Goal: Register for event/course

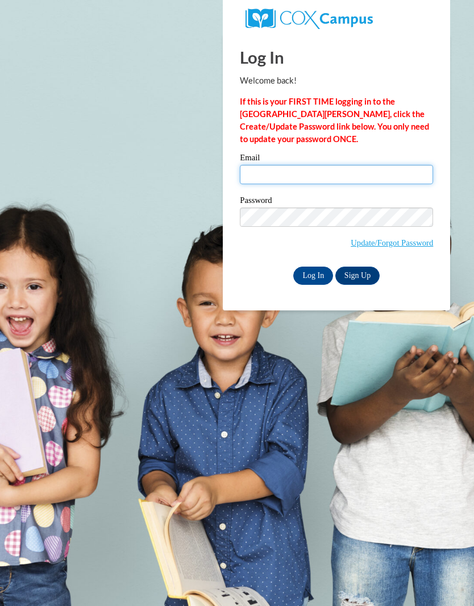
click at [376, 174] on input "Email" at bounding box center [336, 174] width 193 height 19
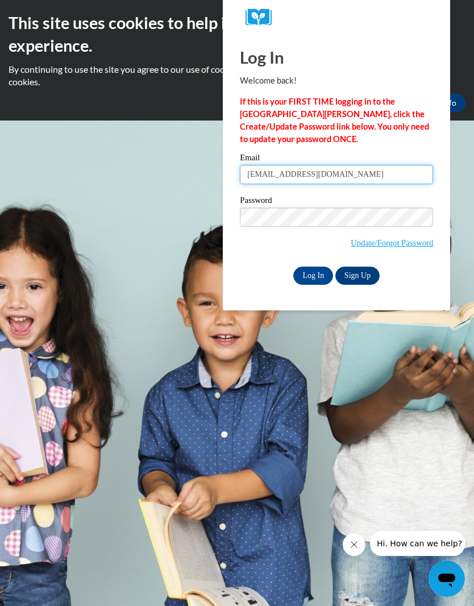
type input "kcshanice.kc@gmail.com"
click at [311, 278] on input "Log In" at bounding box center [313, 275] width 40 height 18
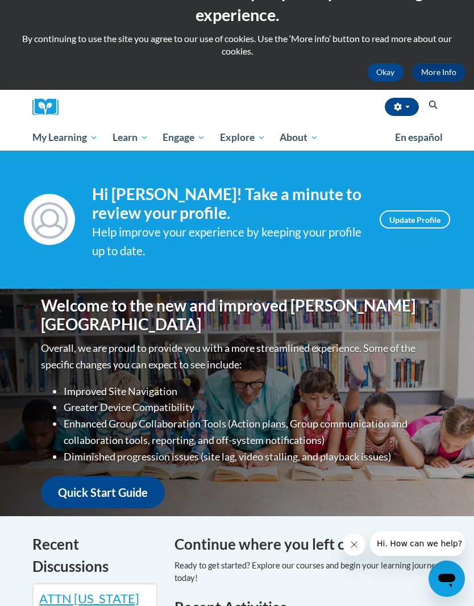
scroll to position [30, 0]
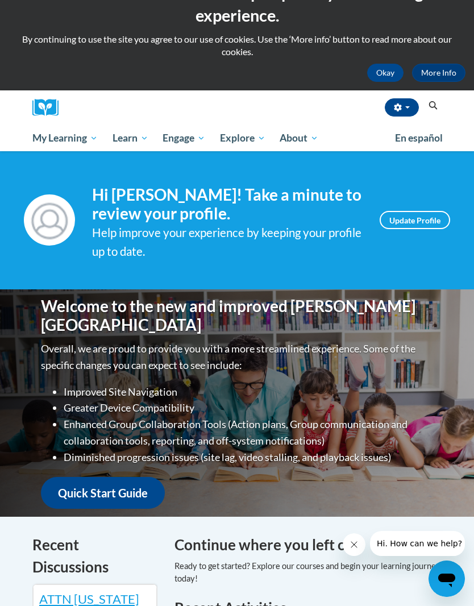
click at [439, 103] on button "Search" at bounding box center [432, 106] width 17 height 14
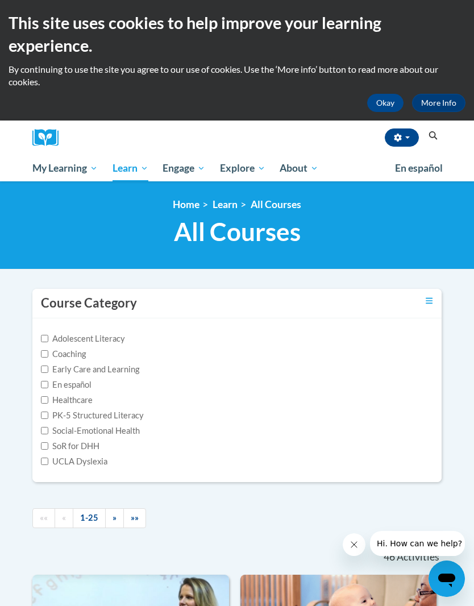
click at [123, 339] on label "Adolescent Literacy" at bounding box center [83, 338] width 84 height 12
click at [48, 339] on input "Adolescent Literacy" at bounding box center [44, 338] width 7 height 7
checkbox input "true"
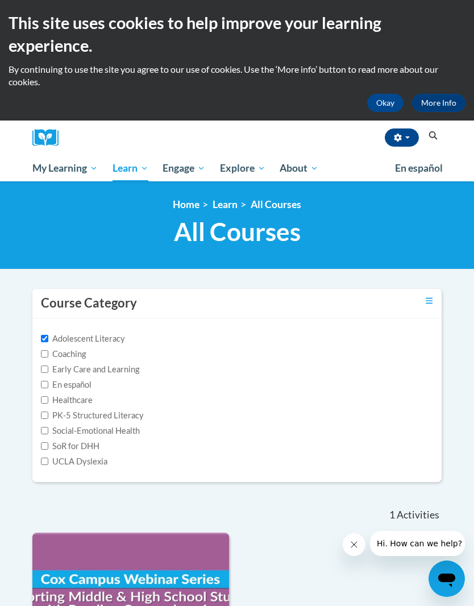
click at [0, 0] on span "My Course Progress" at bounding box center [0, 0] width 0 height 0
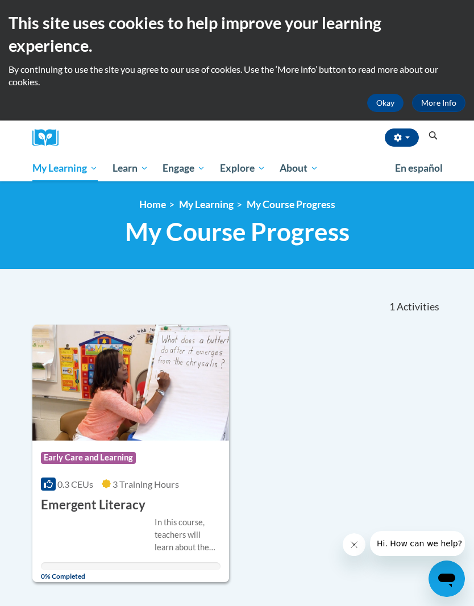
click at [434, 134] on icon "Search" at bounding box center [433, 135] width 10 height 9
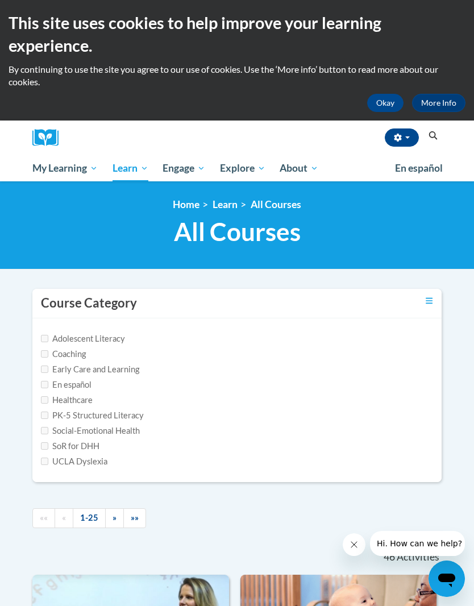
click at [436, 127] on div "Kierra Clark (America/New_York UTC-04:00) My Profile Inbox My Transcripts Log O…" at bounding box center [253, 137] width 375 height 35
click at [430, 137] on icon "Search" at bounding box center [433, 135] width 10 height 9
click at [48, 369] on input "Early Care and Learning" at bounding box center [44, 368] width 7 height 7
checkbox input "true"
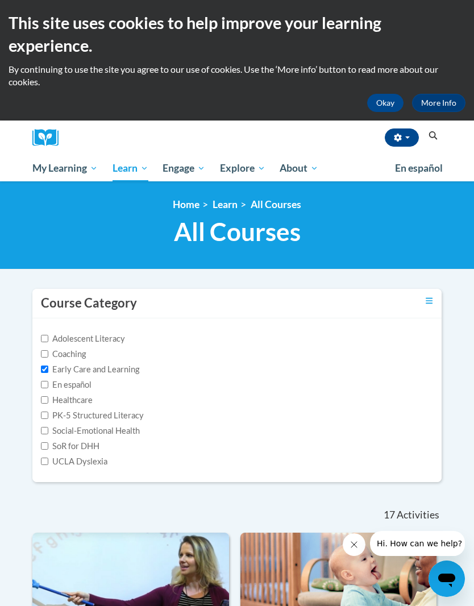
click at [438, 294] on div "Course Category" at bounding box center [236, 304] width 409 height 30
click at [426, 302] on icon "Toggle collapse" at bounding box center [429, 300] width 7 height 6
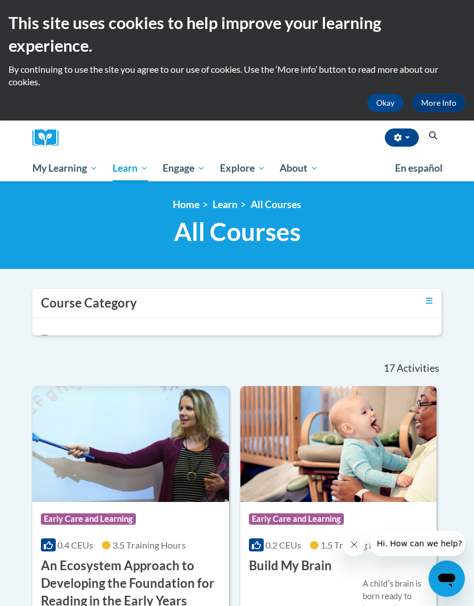
click at [422, 302] on div "Course Category" at bounding box center [236, 304] width 409 height 30
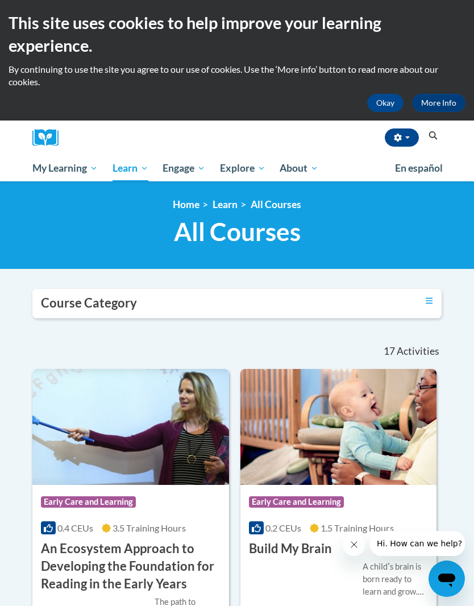
click at [434, 134] on icon "Search" at bounding box center [433, 135] width 10 height 9
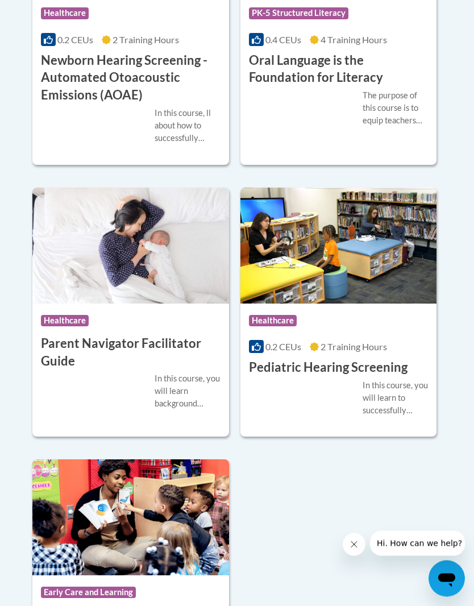
scroll to position [4203, 0]
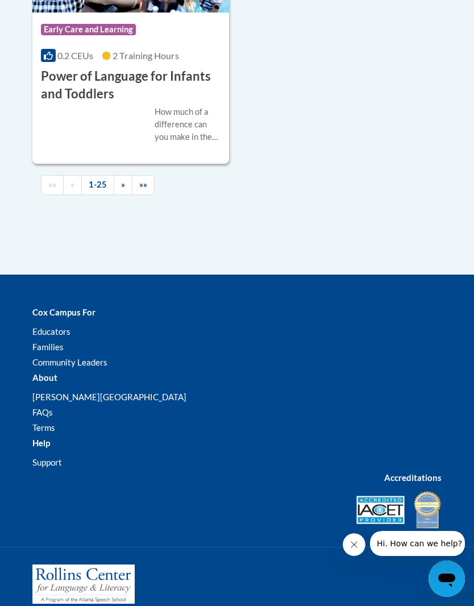
click at [144, 178] on link "»»" at bounding box center [143, 185] width 23 height 20
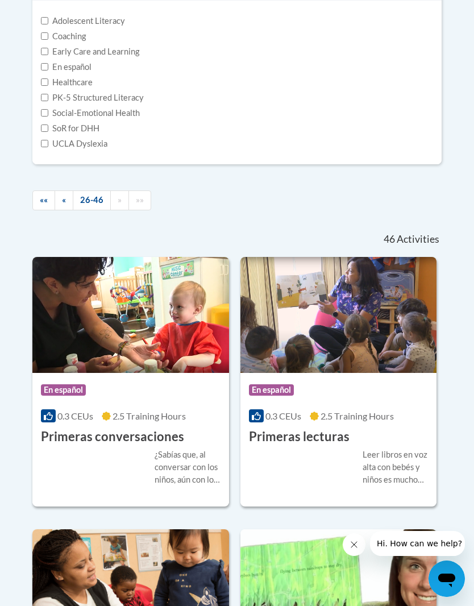
scroll to position [146, 0]
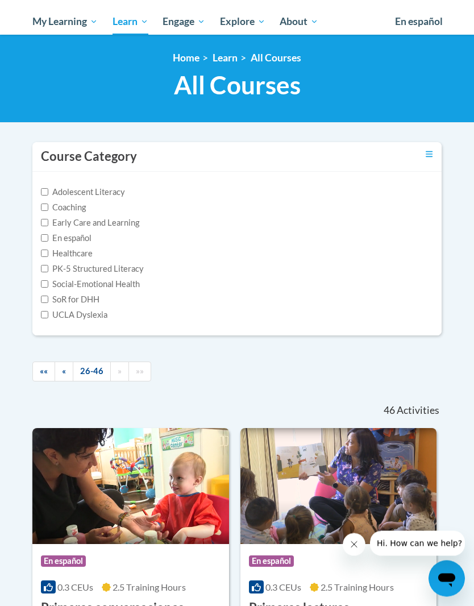
click at [208, 220] on div "Early Care and Learning" at bounding box center [237, 223] width 392 height 12
click at [164, 219] on div "Early Care and Learning" at bounding box center [237, 223] width 392 height 12
click at [130, 227] on label "Early Care and Learning" at bounding box center [90, 223] width 98 height 12
click at [48, 227] on input "Early Care and Learning" at bounding box center [44, 222] width 7 height 7
checkbox input "true"
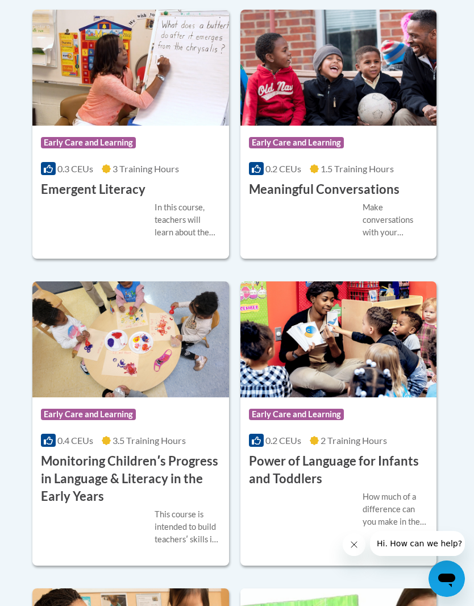
scroll to position [1114, 0]
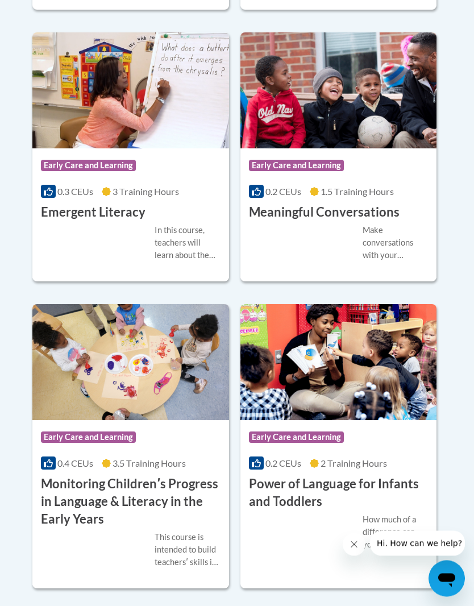
click at [134, 209] on h3 "Emergent Literacy" at bounding box center [93, 213] width 105 height 18
click at [130, 191] on span "3 Training Hours" at bounding box center [145, 191] width 66 height 11
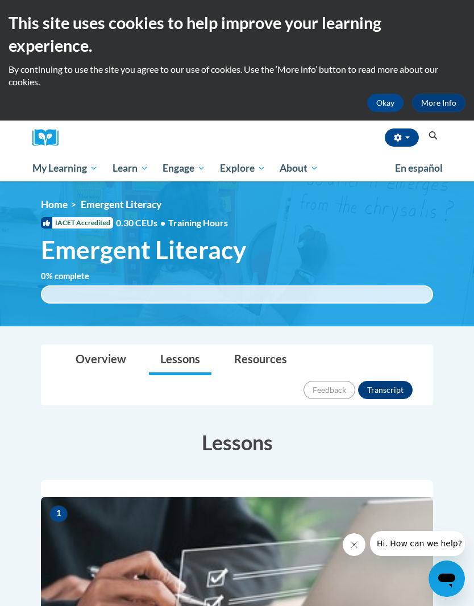
click at [440, 127] on div "Kierra Clark (America/New_York UTC-04:00) My Profile Inbox My Transcripts Log O…" at bounding box center [253, 137] width 375 height 35
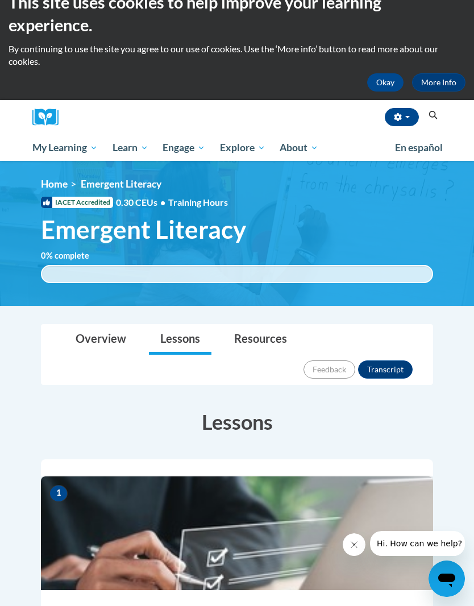
click at [437, 105] on div "Kierra Clark (America/New_York UTC-04:00) My Profile Inbox My Transcripts Log O…" at bounding box center [253, 117] width 375 height 35
click at [432, 117] on icon "Search" at bounding box center [433, 115] width 9 height 9
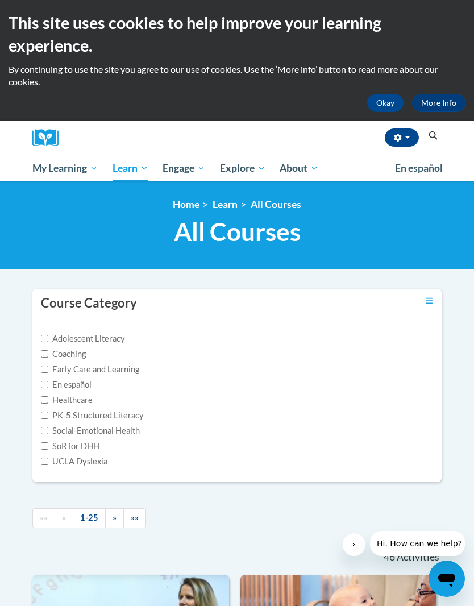
click at [48, 365] on input "Early Care and Learning" at bounding box center [44, 368] width 7 height 7
checkbox input "true"
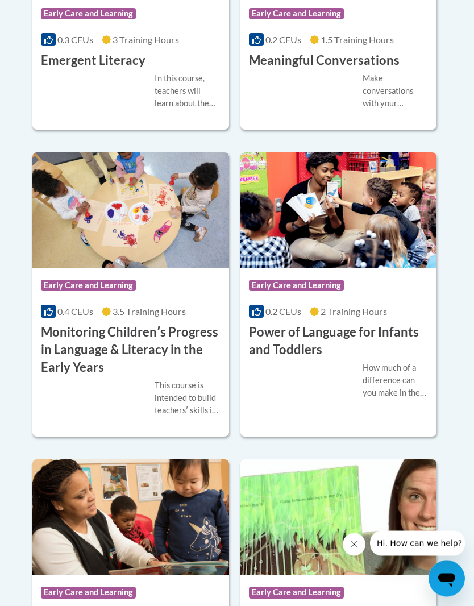
scroll to position [1270, 0]
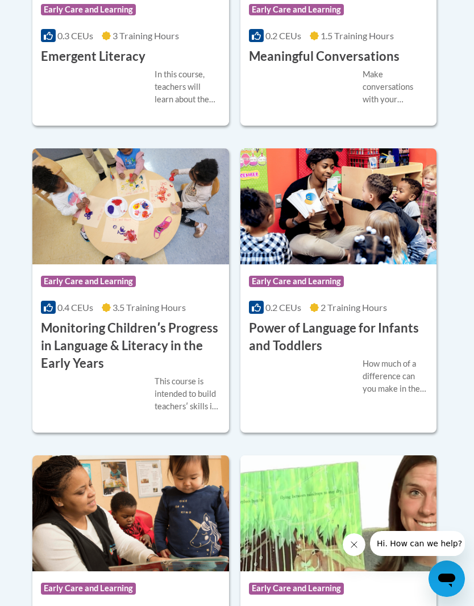
click at [277, 340] on h3 "Power of Language for Infants and Toddlers" at bounding box center [339, 336] width 180 height 35
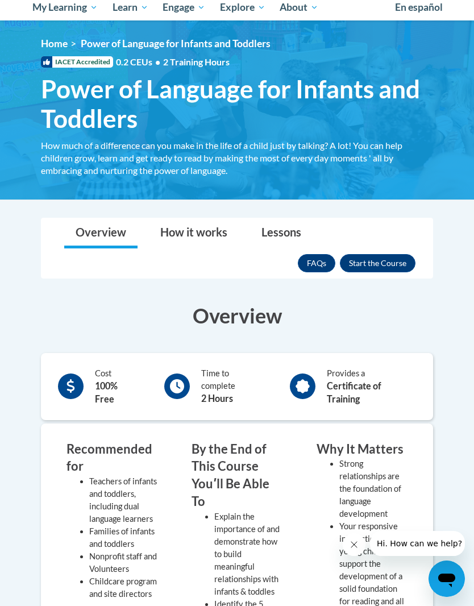
scroll to position [119, 0]
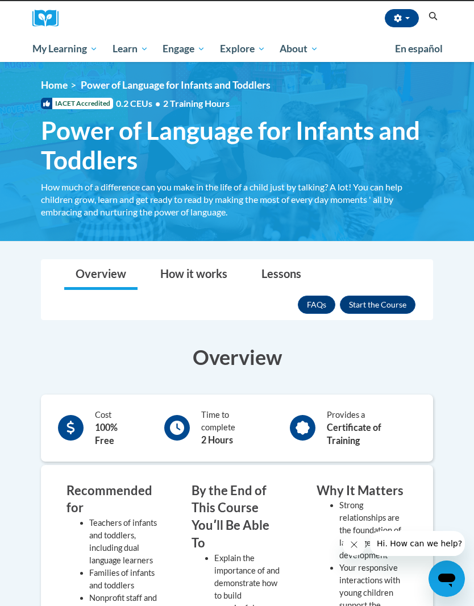
click at [376, 311] on button "Enroll" at bounding box center [378, 304] width 76 height 18
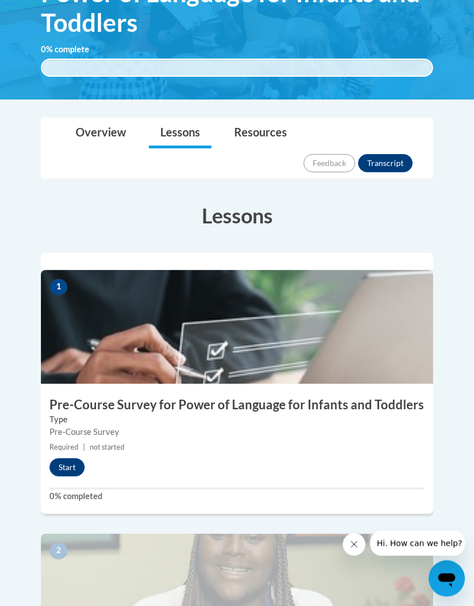
scroll to position [257, 0]
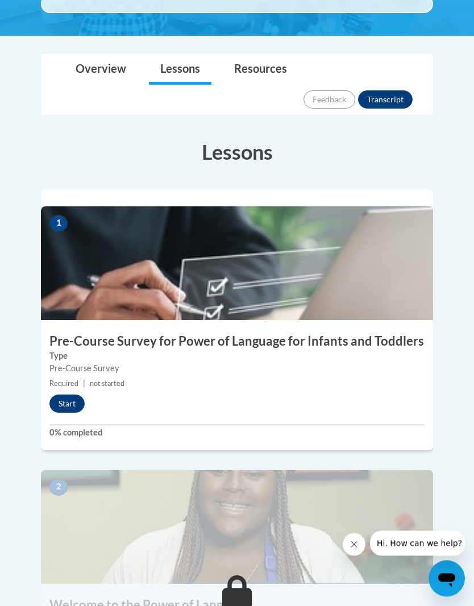
click at [62, 395] on button "Start" at bounding box center [66, 404] width 35 height 18
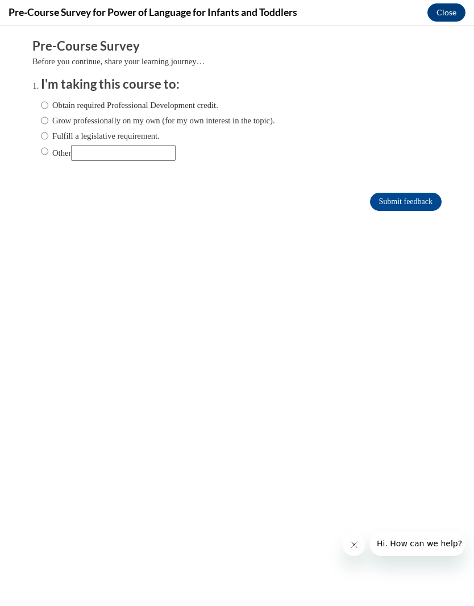
scroll to position [0, 0]
click at [38, 105] on ol "I'm taking this course to: Obtain required Professional Development credit. Gro…" at bounding box center [245, 127] width 426 height 103
click at [41, 108] on input "Obtain required Professional Development credit." at bounding box center [44, 105] width 7 height 12
radio input "true"
click at [84, 587] on body "Comments Pre-Course Survey Before you continue, share your learning journey… I'…" at bounding box center [237, 316] width 474 height 580
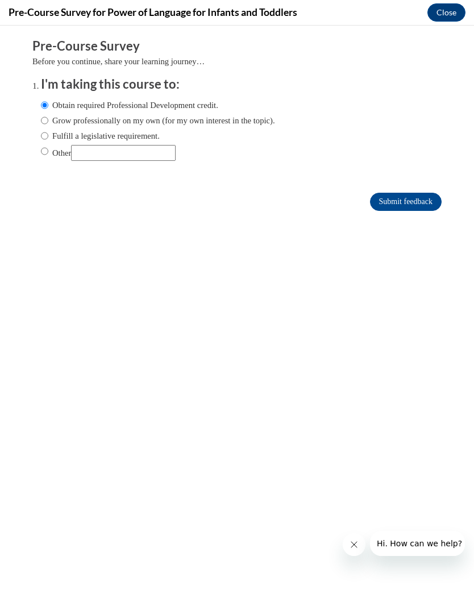
click at [400, 211] on input "Submit feedback" at bounding box center [406, 202] width 72 height 18
click at [351, 551] on button "Close message from company" at bounding box center [354, 544] width 23 height 23
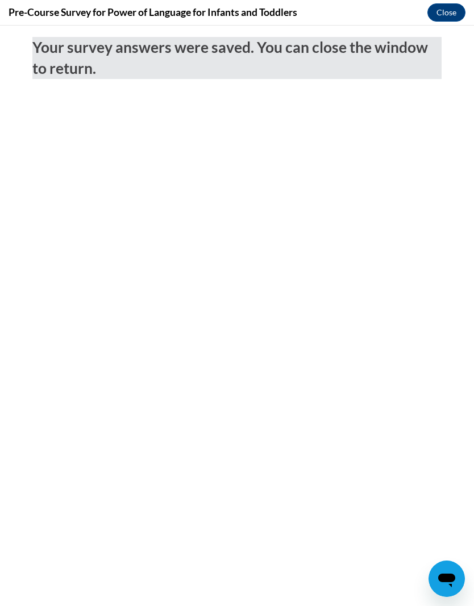
click at [455, 3] on button "Close" at bounding box center [446, 12] width 38 height 18
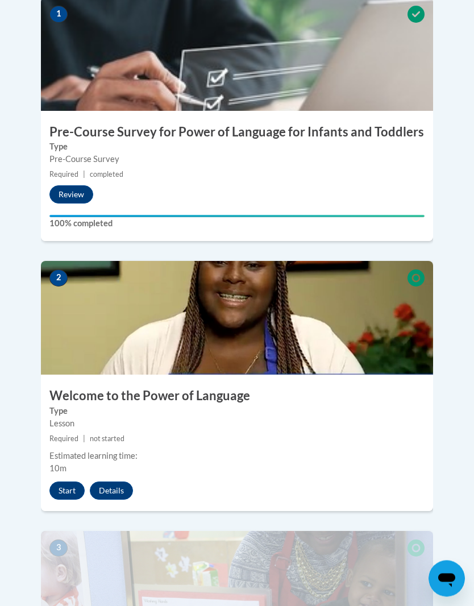
scroll to position [539, 0]
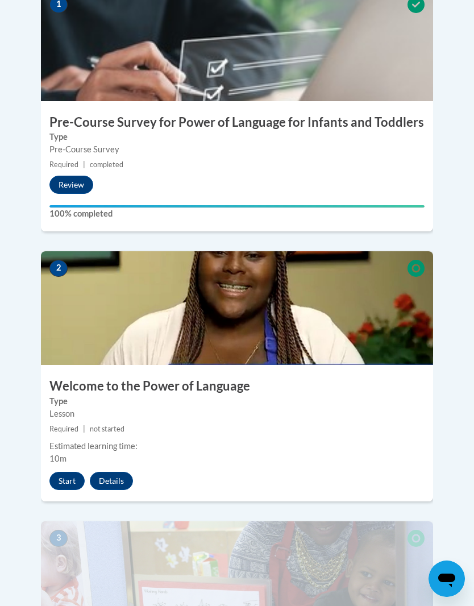
click at [69, 472] on button "Start" at bounding box center [66, 481] width 35 height 18
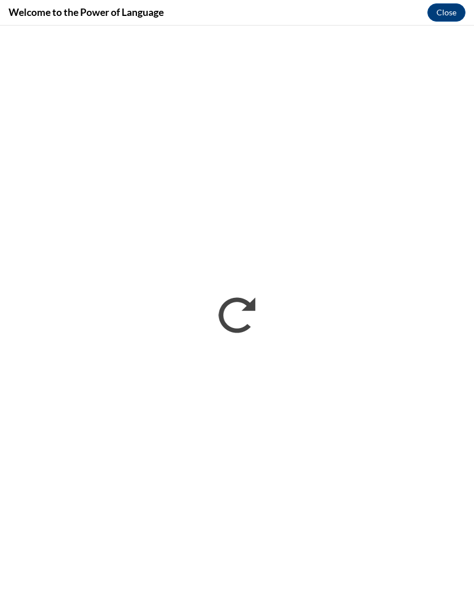
scroll to position [961, 0]
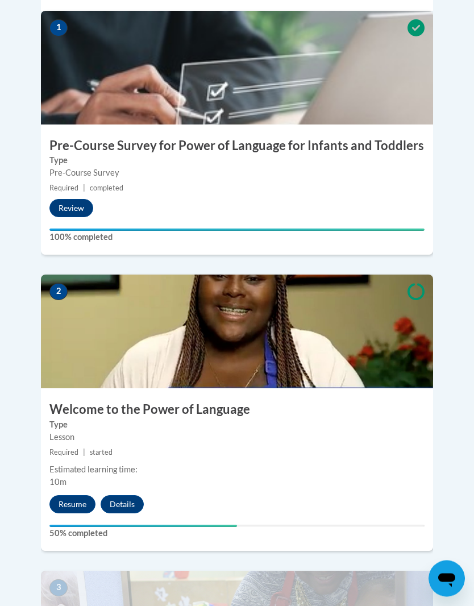
scroll to position [516, 0]
click at [75, 495] on button "Resume" at bounding box center [72, 504] width 46 height 18
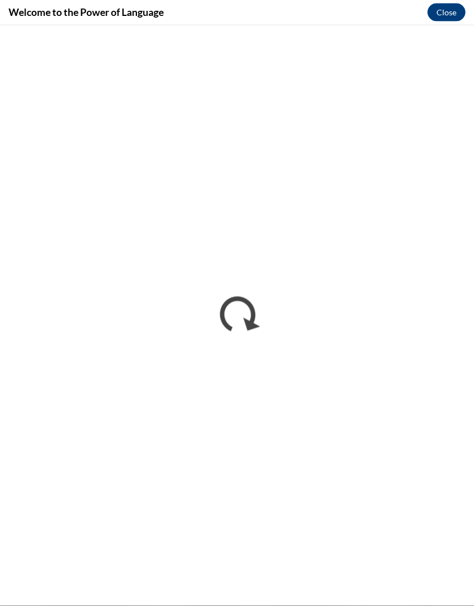
scroll to position [1996, 0]
